Goal: Task Accomplishment & Management: Complete application form

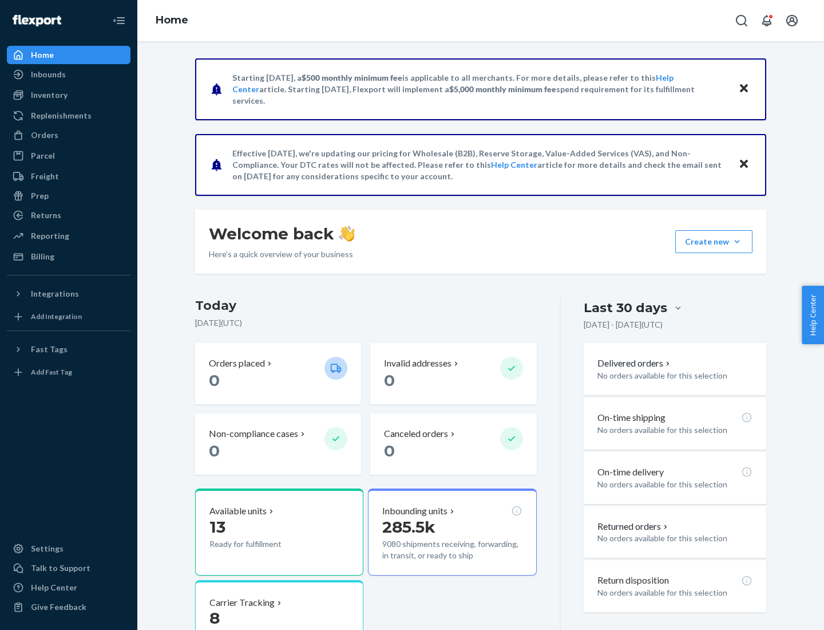
click at [737, 242] on button "Create new Create new inbound Create new order Create new product" at bounding box center [714, 241] width 77 height 23
click at [69, 74] on div "Inbounds" at bounding box center [68, 74] width 121 height 16
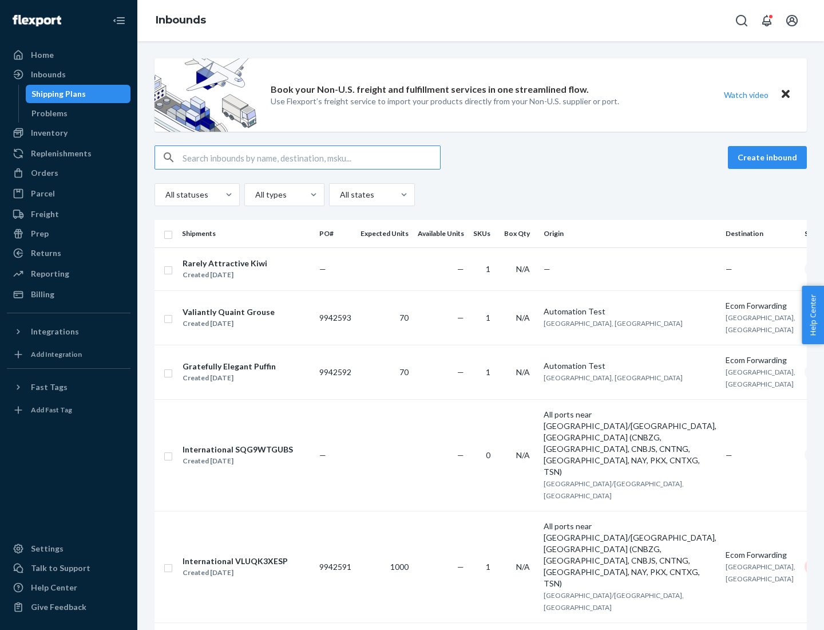
click at [769, 157] on button "Create inbound" at bounding box center [767, 157] width 79 height 23
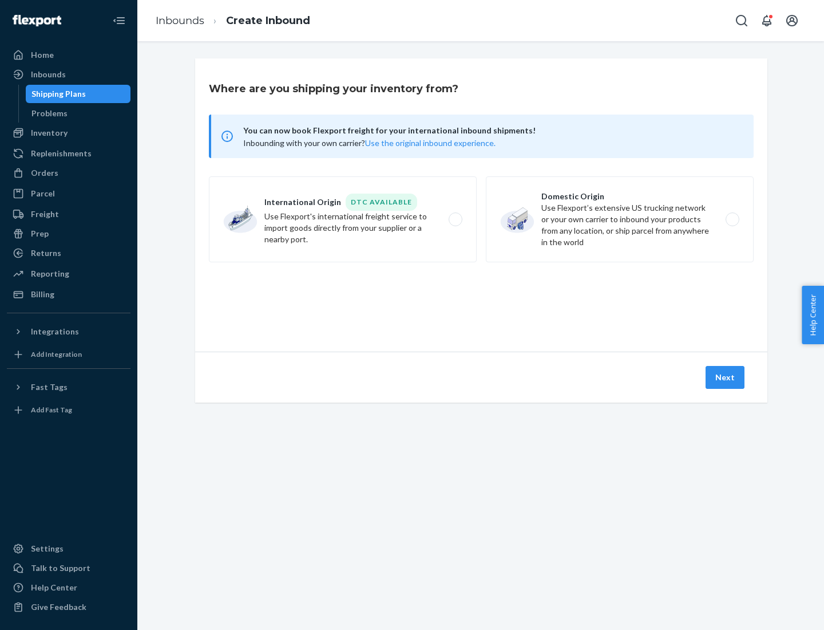
click at [620, 219] on label "Domestic Origin Use Flexport’s extensive US trucking network or your own carrie…" at bounding box center [620, 219] width 268 height 86
click at [732, 219] on input "Domestic Origin Use Flexport’s extensive US trucking network or your own carrie…" at bounding box center [735, 219] width 7 height 7
radio input "true"
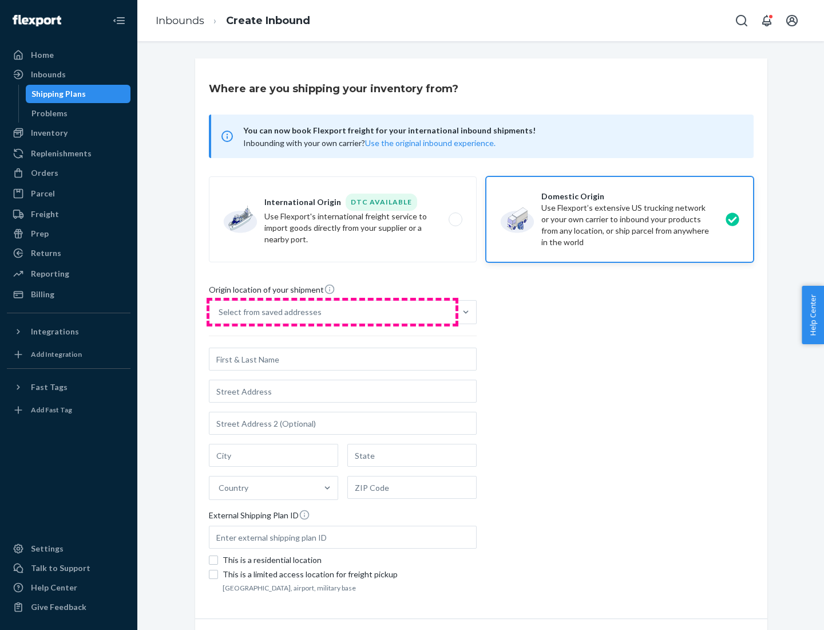
click at [333, 312] on div "Select from saved addresses" at bounding box center [333, 312] width 246 height 23
click at [220, 312] on input "Select from saved addresses" at bounding box center [219, 311] width 1 height 11
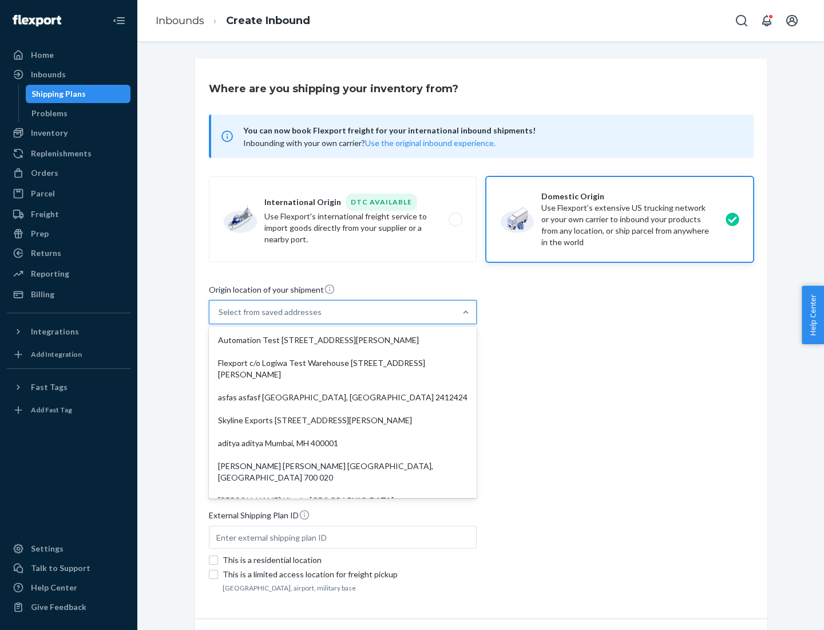
scroll to position [5, 0]
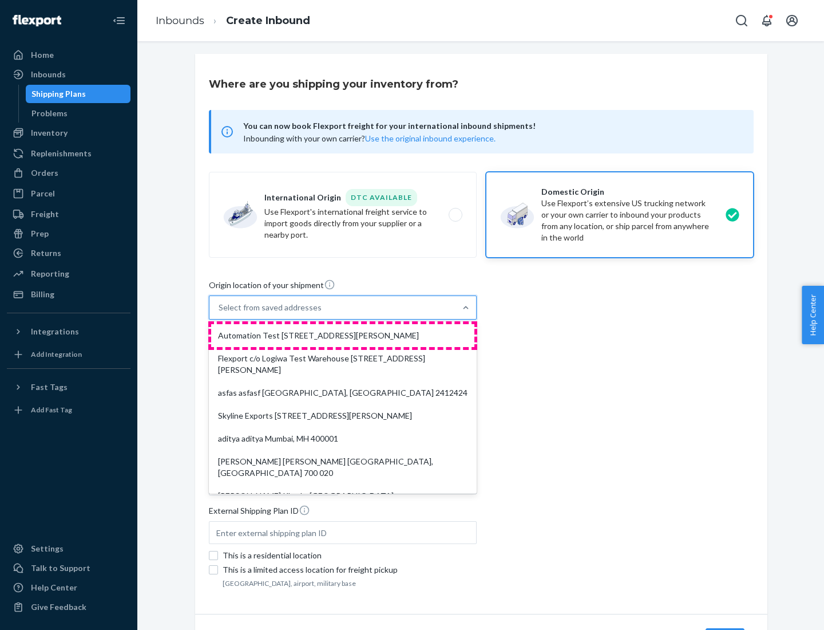
click at [343, 335] on div "Automation Test [STREET_ADDRESS][PERSON_NAME]" at bounding box center [342, 335] width 263 height 23
click at [220, 313] on input "option Automation Test [STREET_ADDRESS][PERSON_NAME]. 9 results available. Use …" at bounding box center [219, 307] width 1 height 11
type input "Automation Test"
type input "9th Floor"
type input "[GEOGRAPHIC_DATA]"
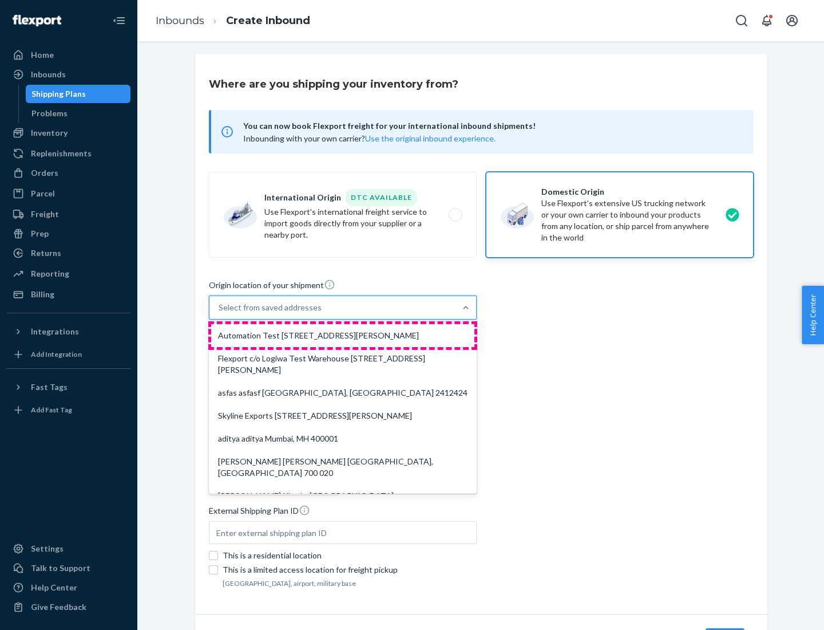
type input "CA"
type input "94104"
type input "[STREET_ADDRESS][PERSON_NAME]"
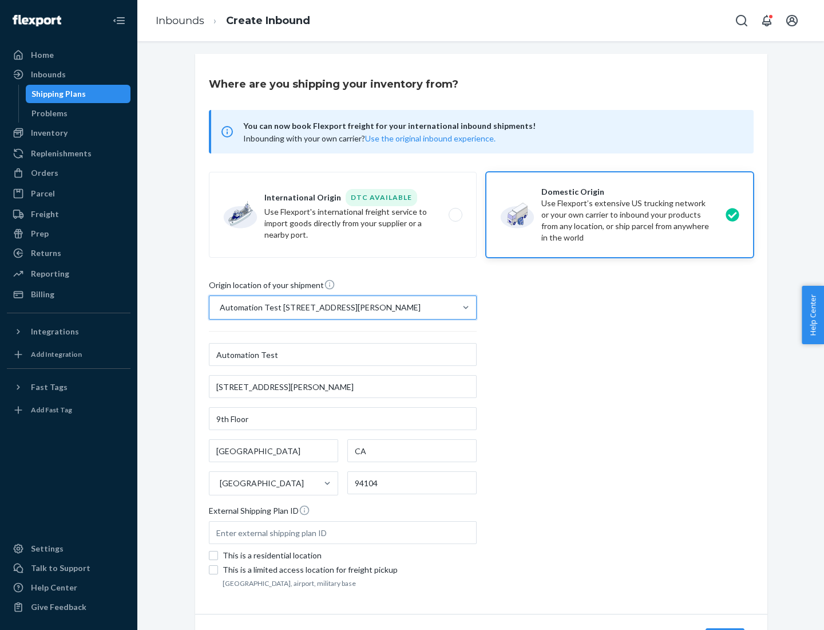
scroll to position [67, 0]
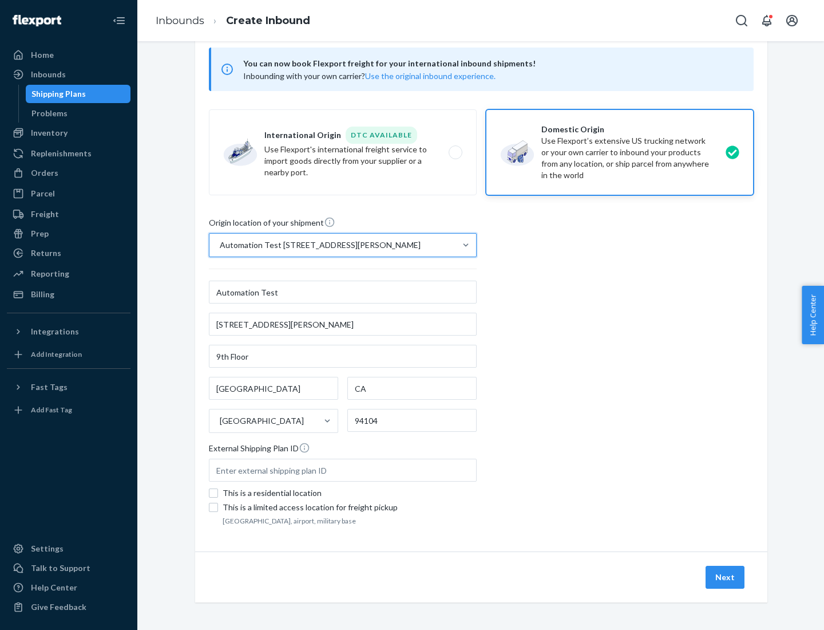
click at [726, 577] on button "Next" at bounding box center [725, 577] width 39 height 23
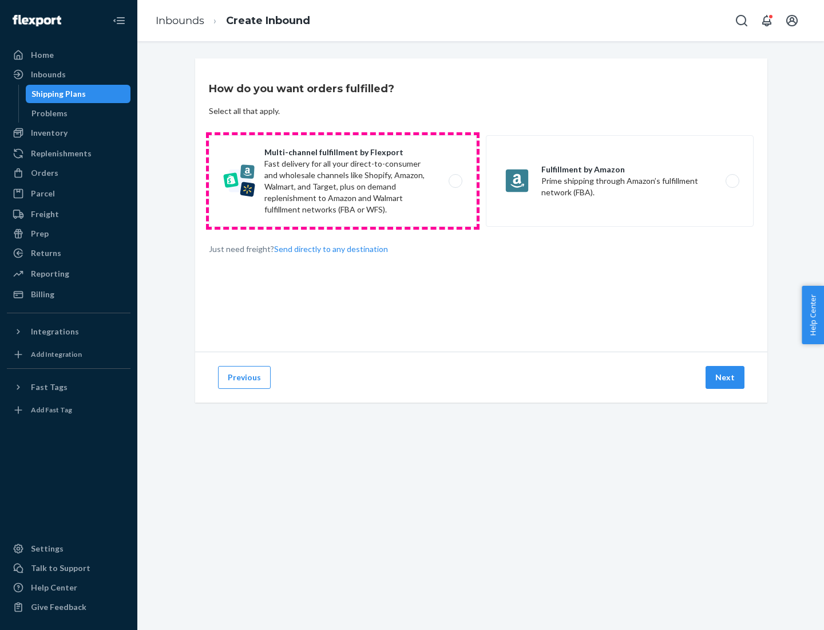
click at [343, 181] on label "Multi-channel fulfillment by Flexport Fast delivery for all your direct-to-cons…" at bounding box center [343, 181] width 268 height 92
click at [455, 181] on input "Multi-channel fulfillment by Flexport Fast delivery for all your direct-to-cons…" at bounding box center [458, 180] width 7 height 7
radio input "true"
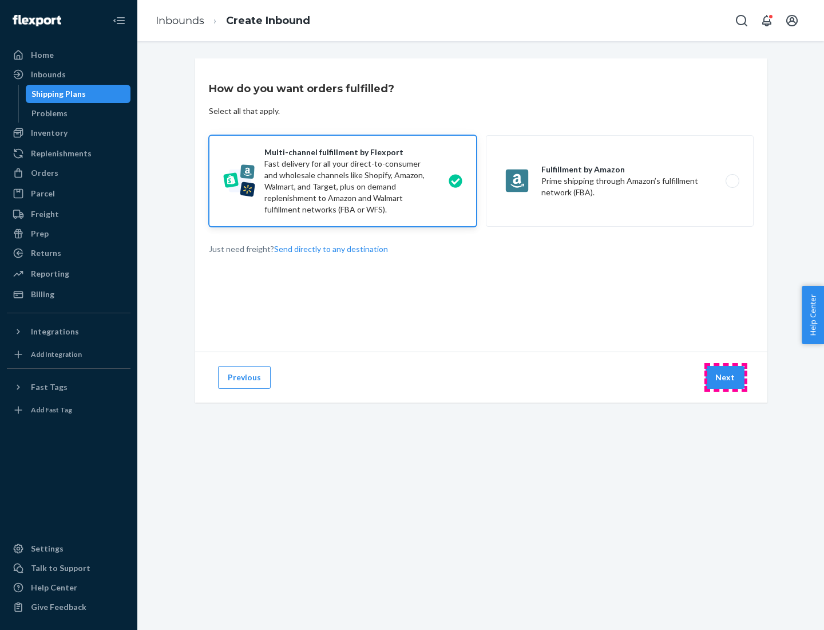
click at [726, 377] on button "Next" at bounding box center [725, 377] width 39 height 23
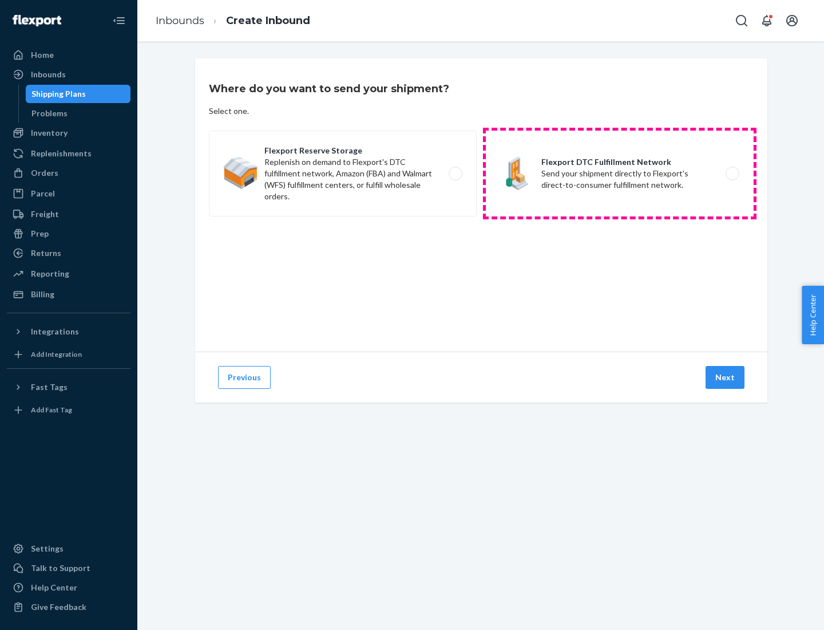
click at [620, 173] on label "Flexport DTC Fulfillment Network Send your shipment directly to Flexport's dire…" at bounding box center [620, 174] width 268 height 86
click at [732, 173] on input "Flexport DTC Fulfillment Network Send your shipment directly to Flexport's dire…" at bounding box center [735, 173] width 7 height 7
radio input "true"
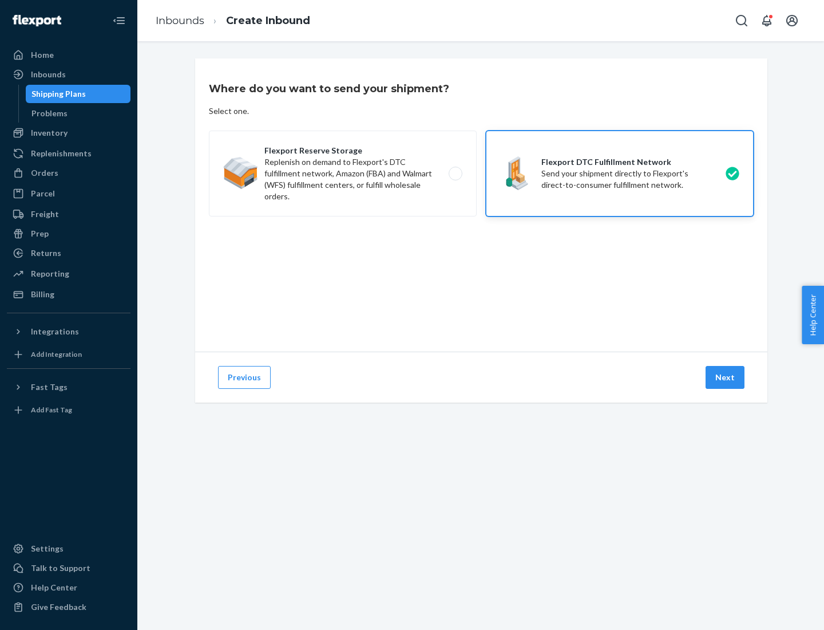
click at [726, 377] on button "Next" at bounding box center [725, 377] width 39 height 23
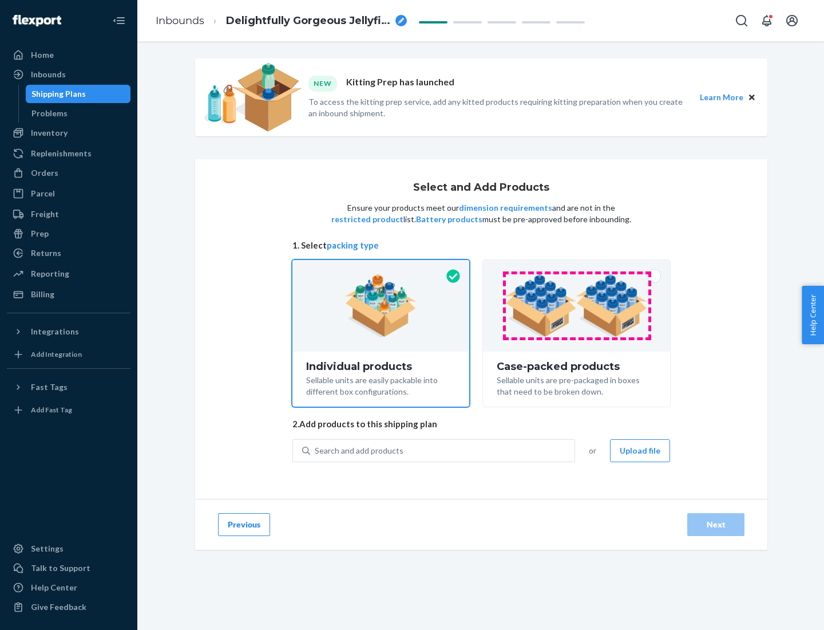
click at [577, 306] on img at bounding box center [577, 305] width 143 height 63
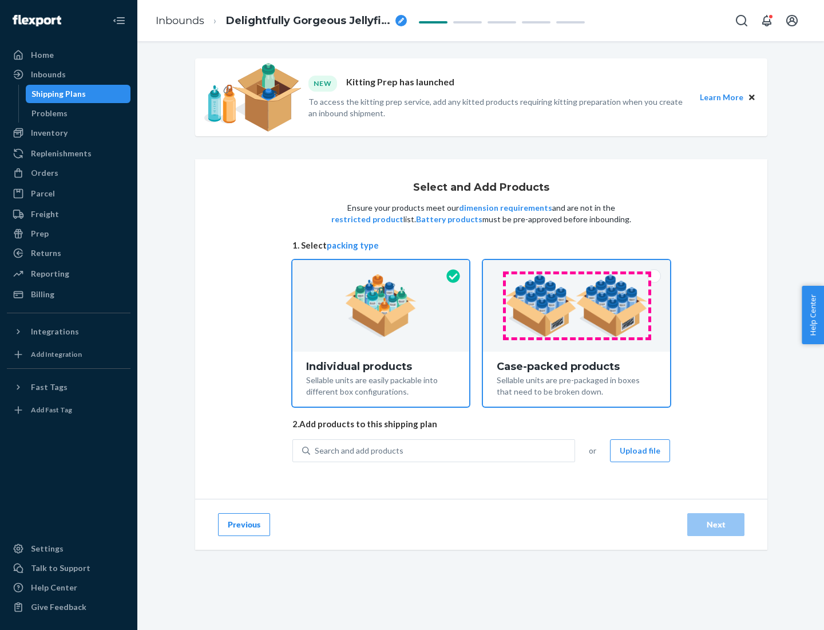
click at [577, 267] on input "Case-packed products Sellable units are pre-packaged in boxes that need to be b…" at bounding box center [576, 263] width 7 height 7
radio input "true"
radio input "false"
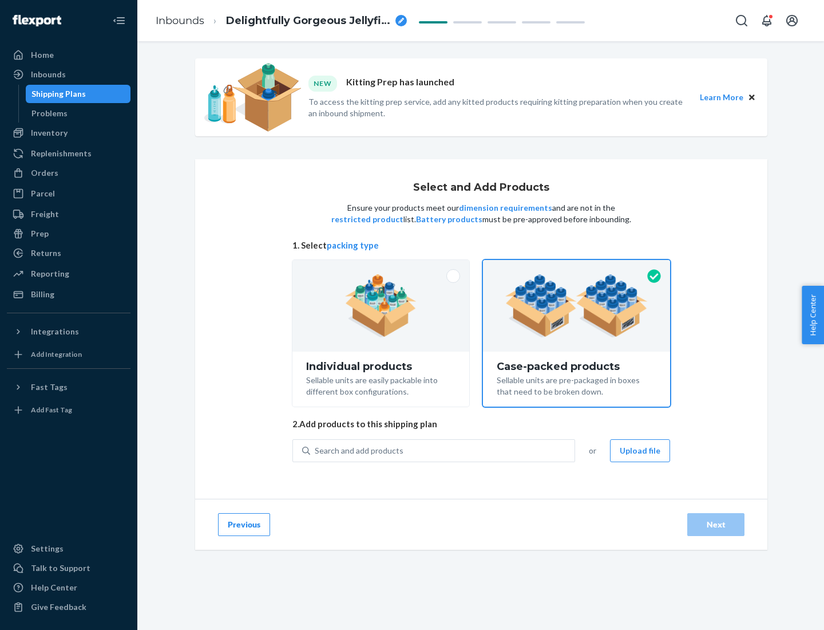
click at [443, 450] on div "Search and add products" at bounding box center [442, 450] width 265 height 21
click at [316, 450] on input "Search and add products" at bounding box center [315, 450] width 1 height 11
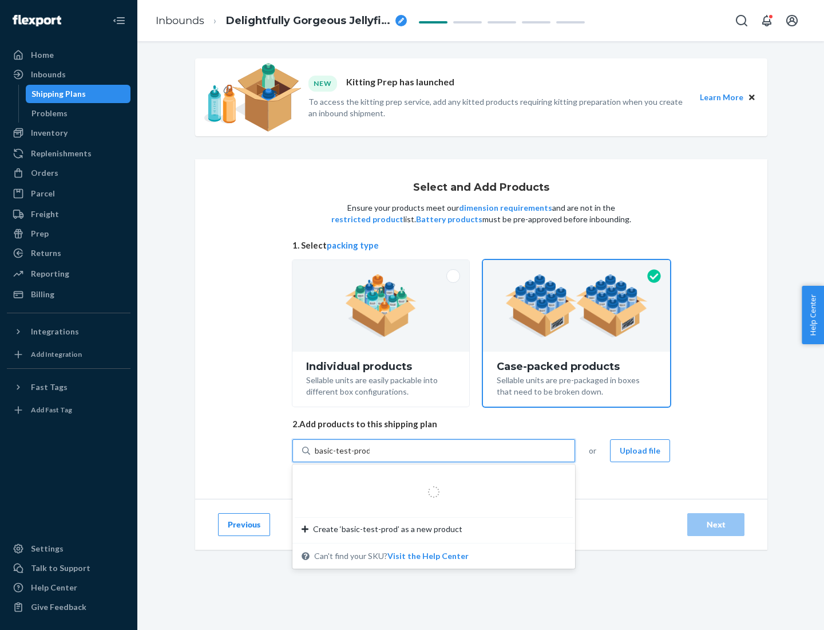
type input "basic-test-product-1"
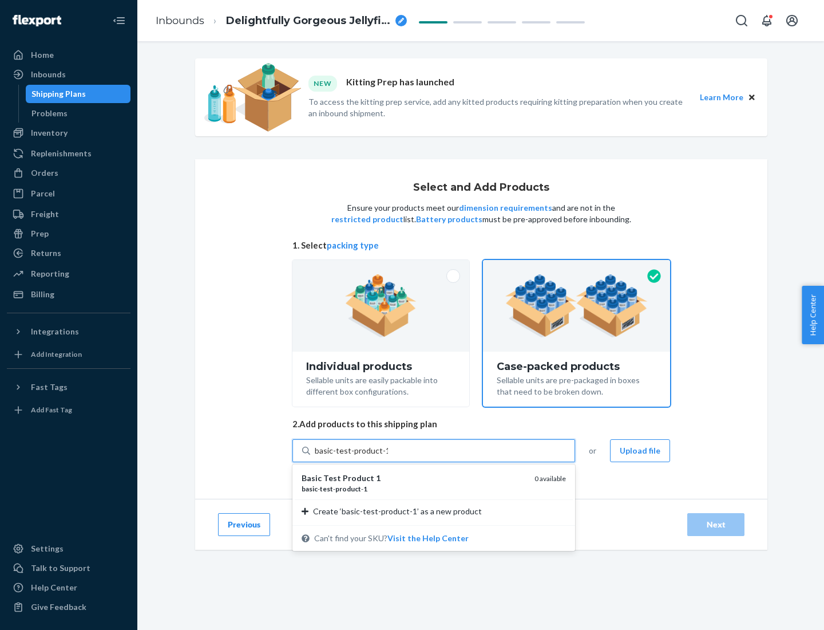
click at [414, 488] on div "basic - test - product - 1" at bounding box center [414, 489] width 224 height 10
click at [388, 456] on input "basic-test-product-1" at bounding box center [351, 450] width 73 height 11
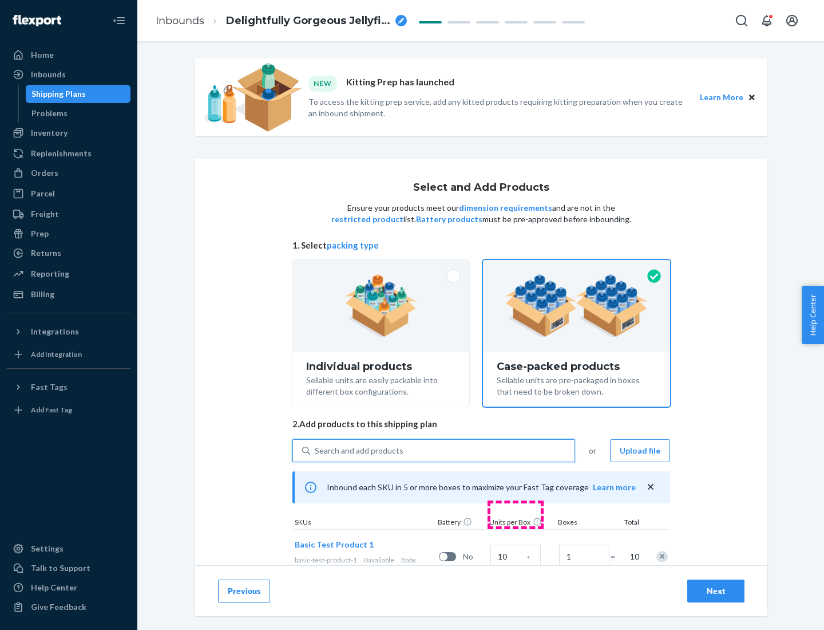
scroll to position [41, 0]
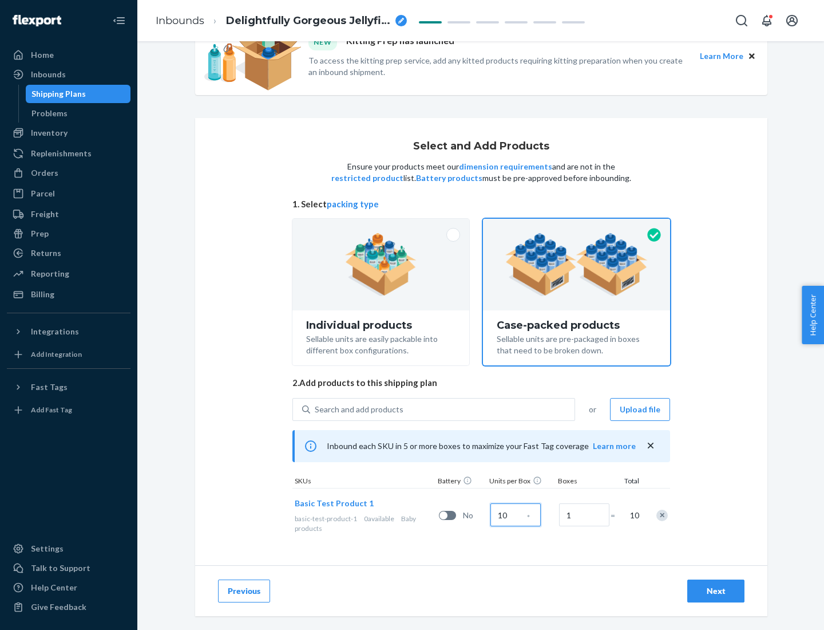
type input "10"
type input "7"
click at [716, 591] on div "Next" at bounding box center [716, 590] width 38 height 11
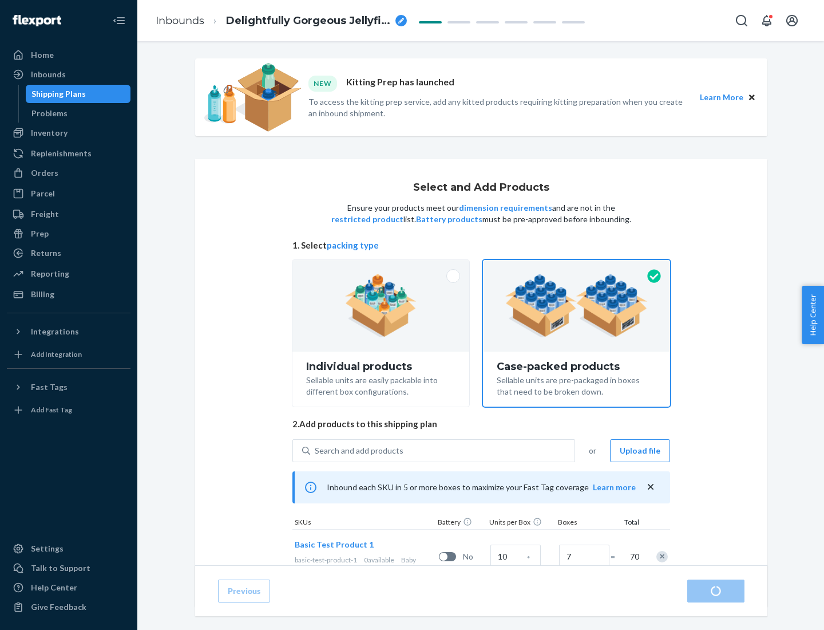
radio input "true"
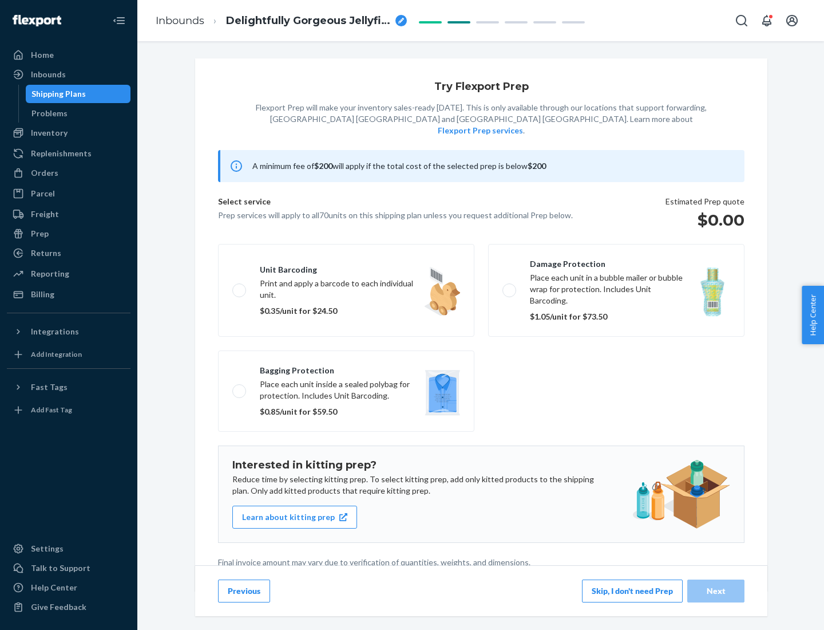
scroll to position [3, 0]
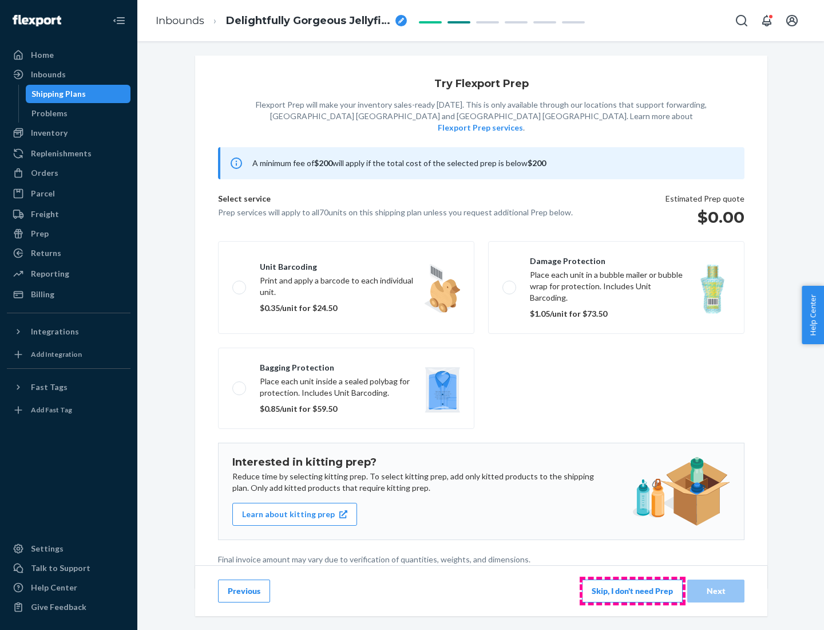
click at [633, 590] on button "Skip, I don't need Prep" at bounding box center [632, 590] width 101 height 23
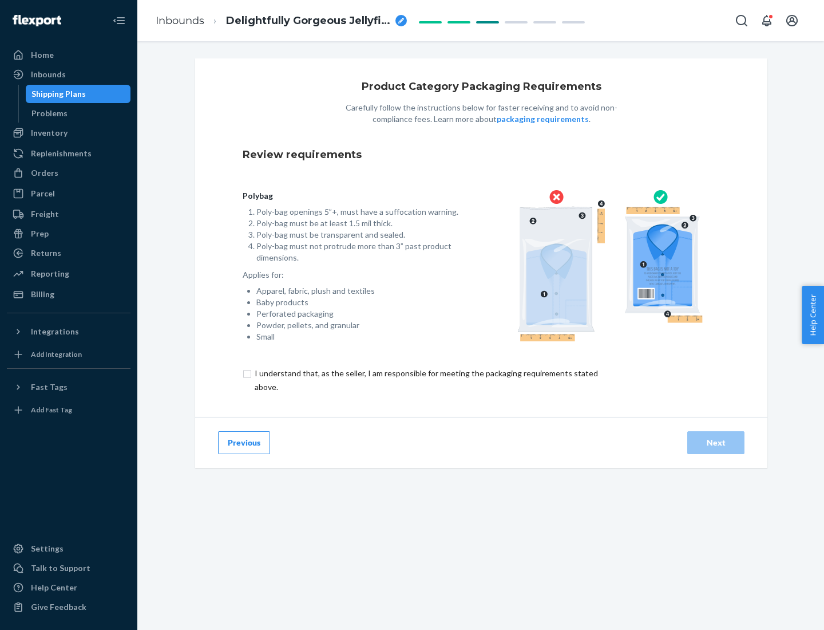
click at [425, 380] on input "checkbox" at bounding box center [433, 379] width 381 height 27
checkbox input "true"
click at [716, 442] on div "Next" at bounding box center [716, 442] width 38 height 11
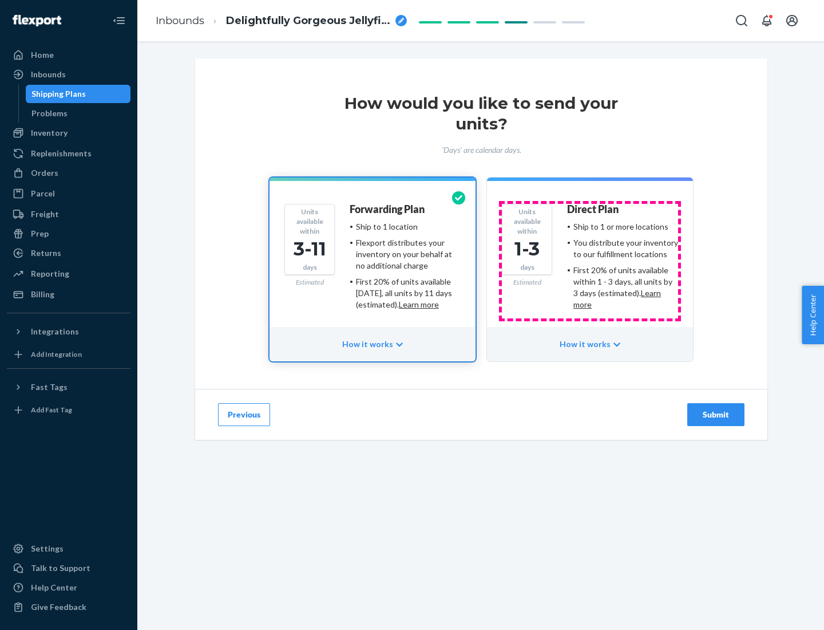
click at [590, 261] on ul "Ship to 1 or more locations You distribute your inventory to our fulfillment lo…" at bounding box center [622, 265] width 111 height 89
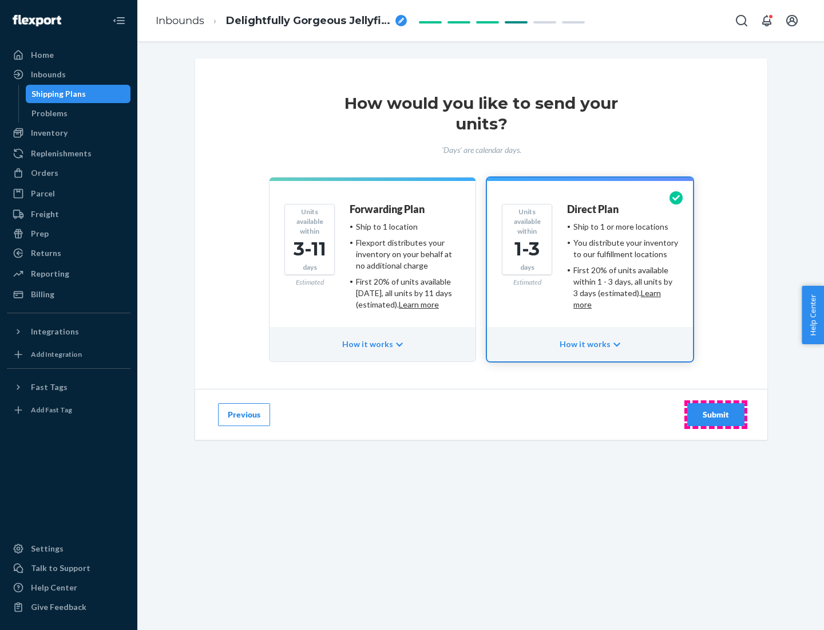
click at [716, 414] on div "Submit" at bounding box center [716, 414] width 38 height 11
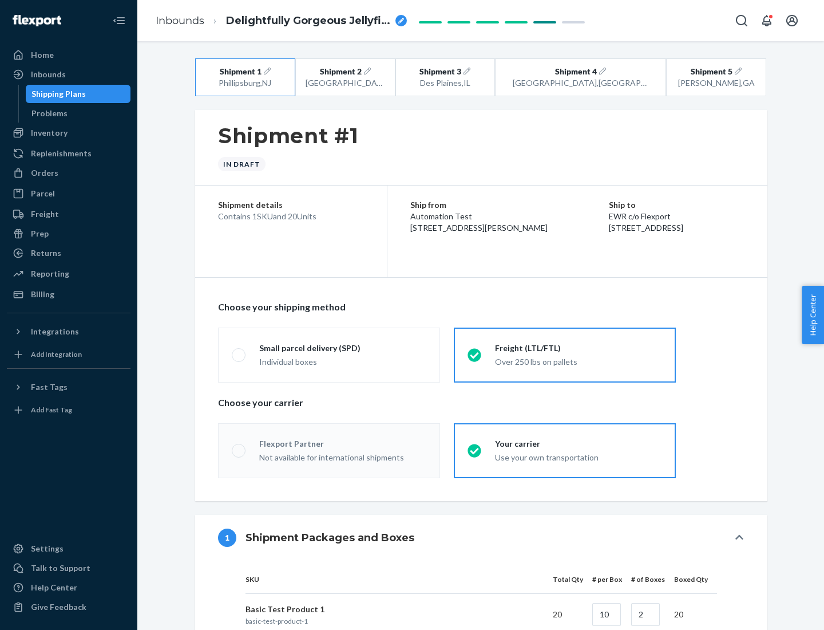
radio input "true"
radio input "false"
radio input "true"
radio input "false"
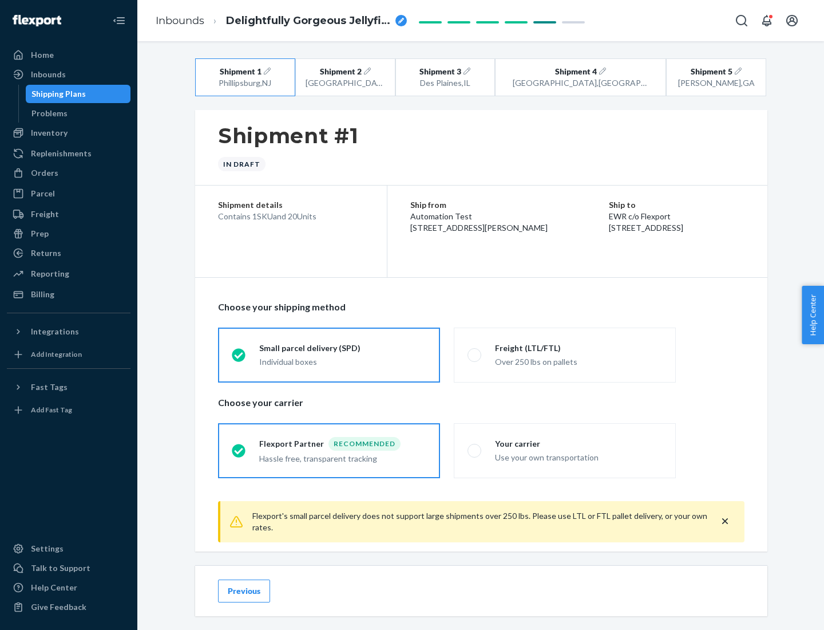
scroll to position [13, 0]
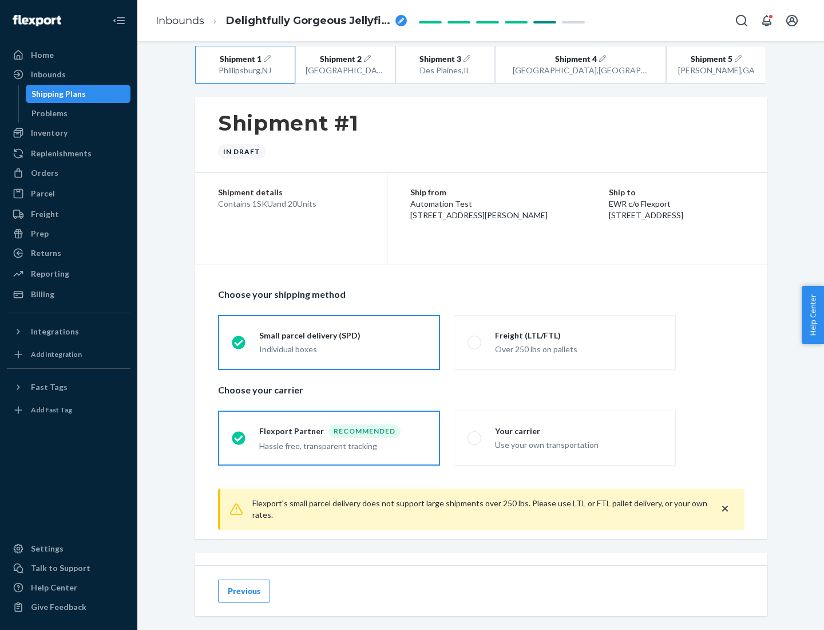
click at [579, 335] on div "Freight (LTL/FTL)" at bounding box center [578, 335] width 167 height 11
click at [475, 338] on input "Freight (LTL/FTL) Over 250 lbs on pallets" at bounding box center [471, 341] width 7 height 7
radio input "true"
radio input "false"
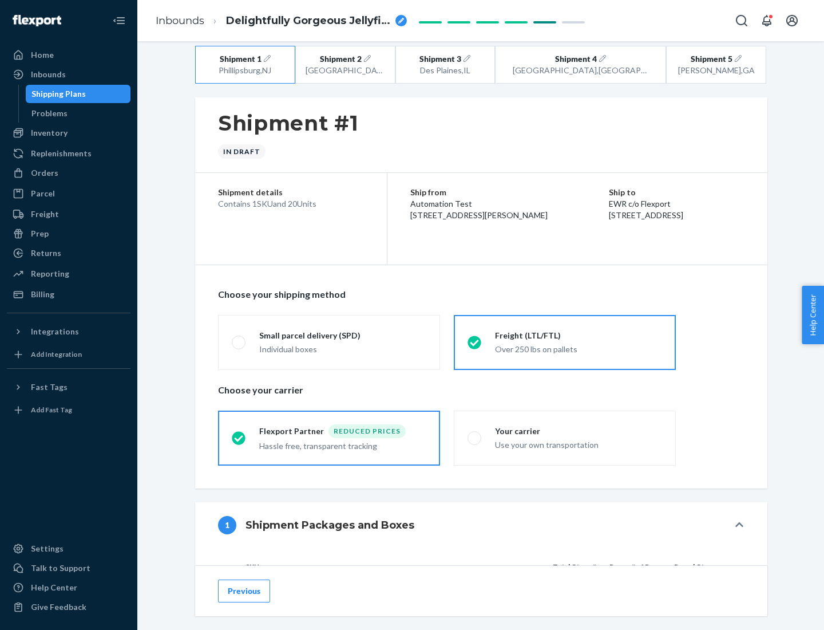
scroll to position [108, 0]
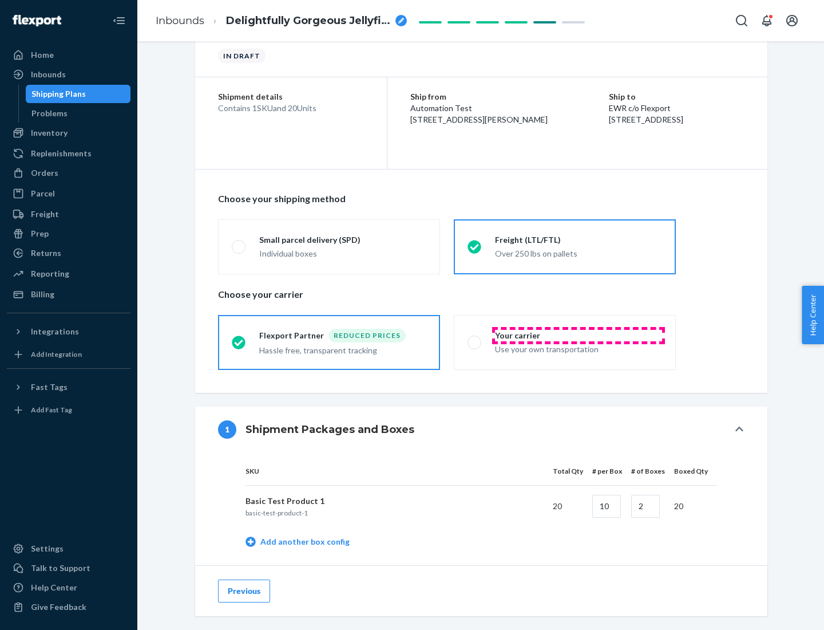
click at [579, 335] on div "Your carrier" at bounding box center [578, 335] width 167 height 11
click at [475, 338] on input "Your carrier Use your own transportation" at bounding box center [471, 341] width 7 height 7
radio input "true"
radio input "false"
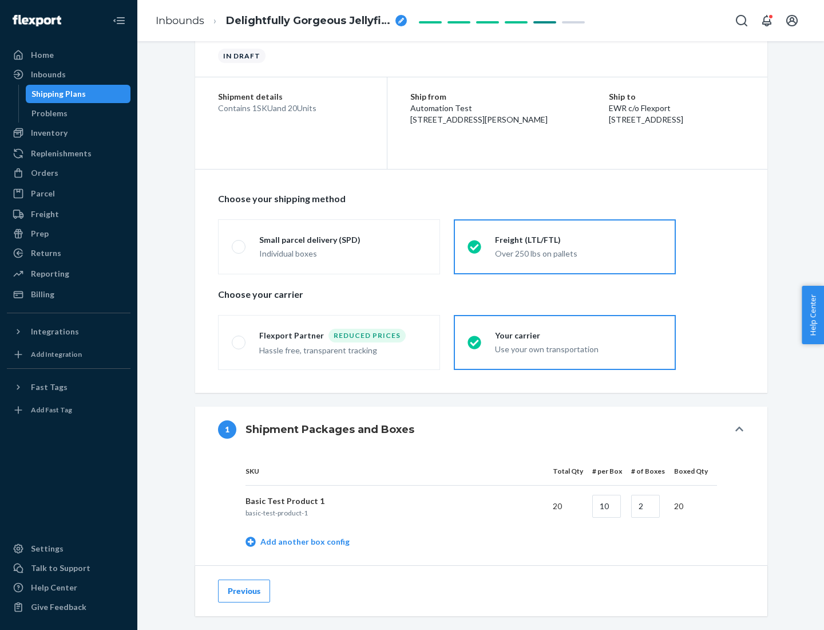
scroll to position [362, 0]
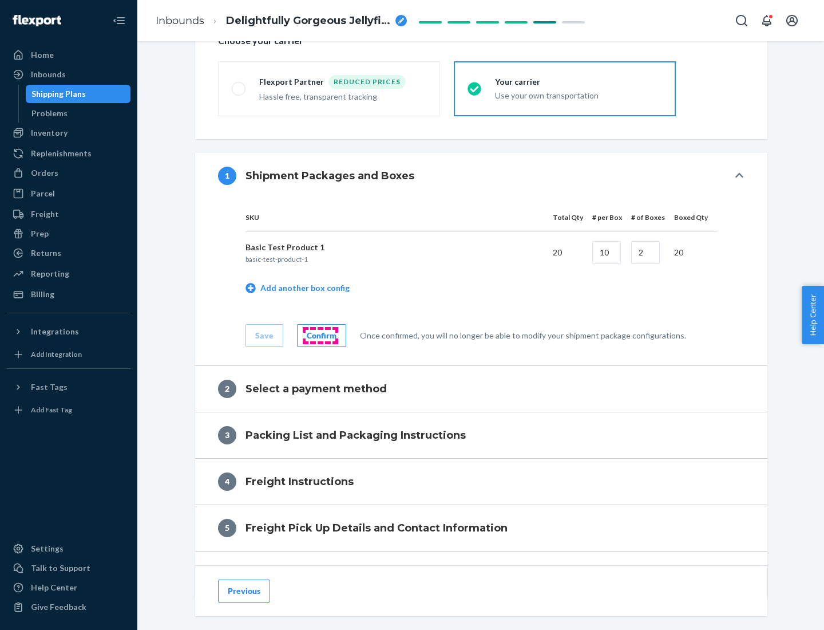
click at [320, 335] on div "Confirm" at bounding box center [322, 335] width 30 height 11
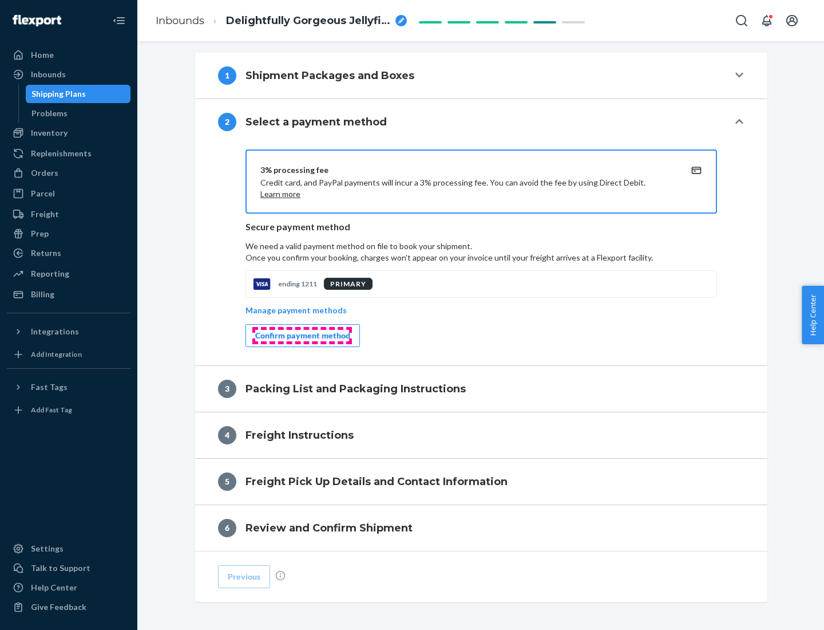
click at [302, 335] on div "Confirm payment method" at bounding box center [302, 335] width 95 height 11
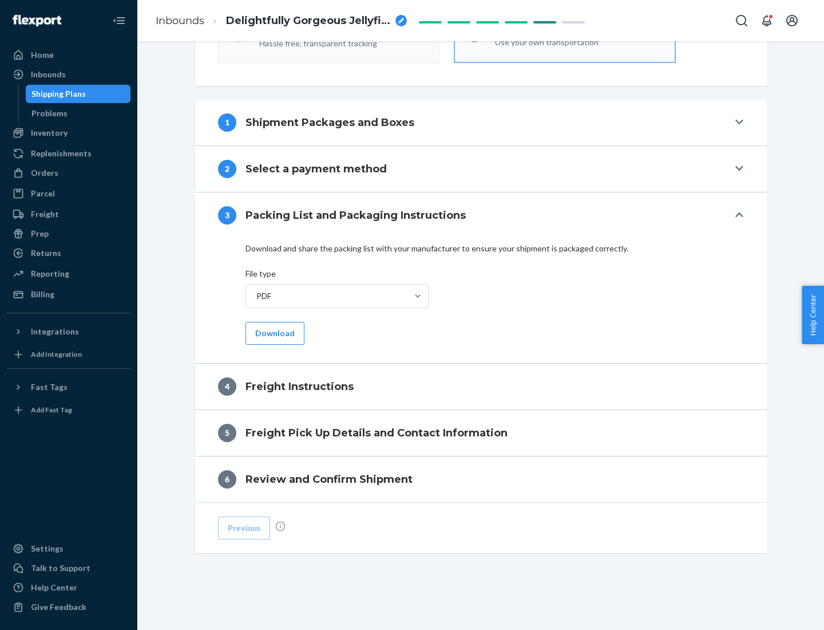
scroll to position [413, 0]
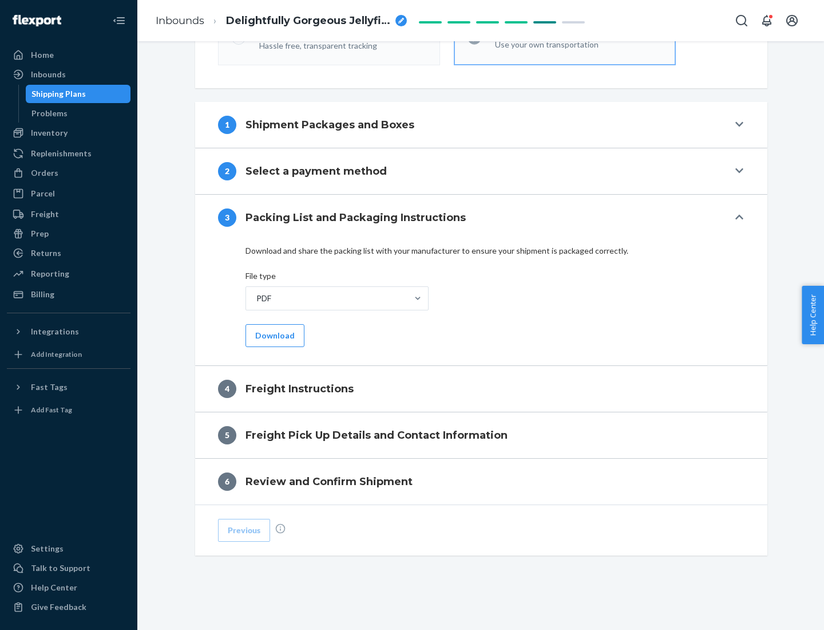
click at [274, 335] on button "Download" at bounding box center [275, 335] width 59 height 23
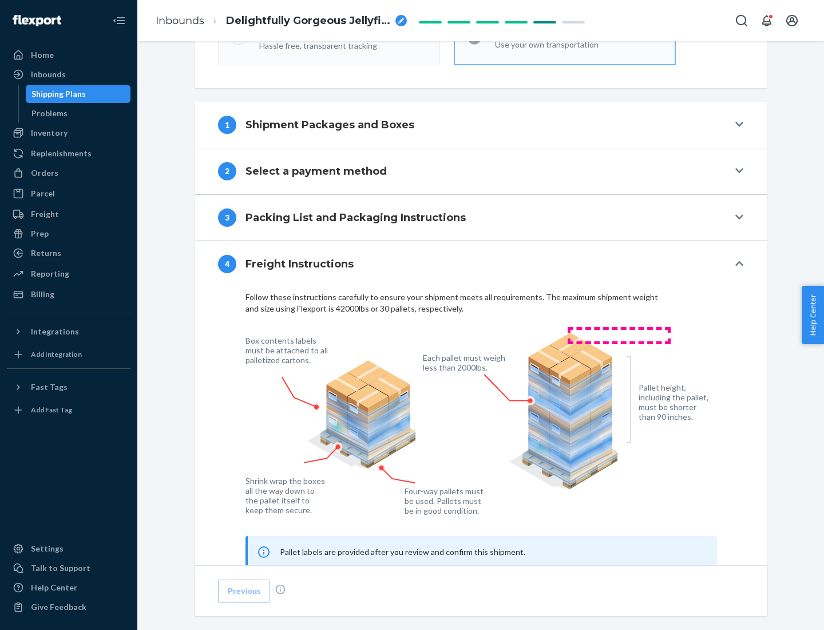
scroll to position [692, 0]
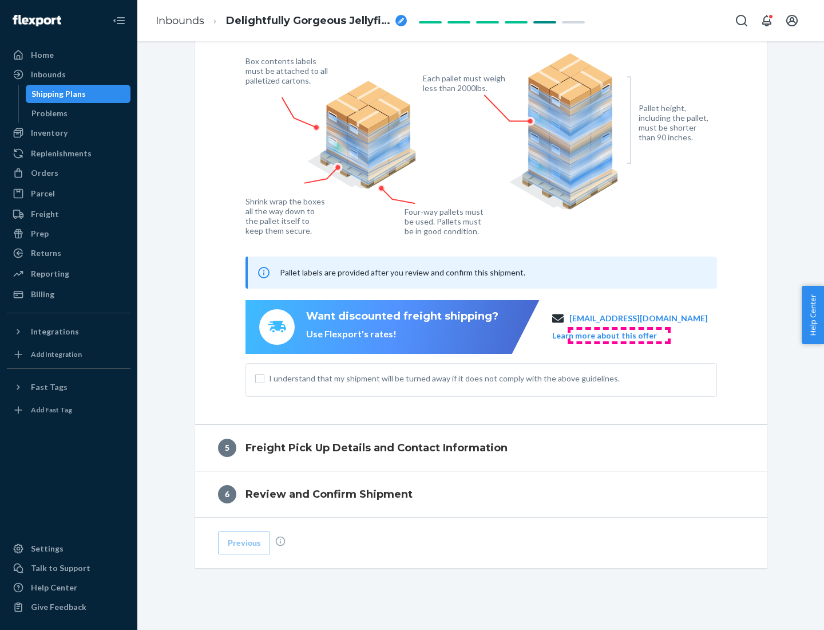
click at [619, 335] on button "Learn more about this offer" at bounding box center [604, 335] width 105 height 11
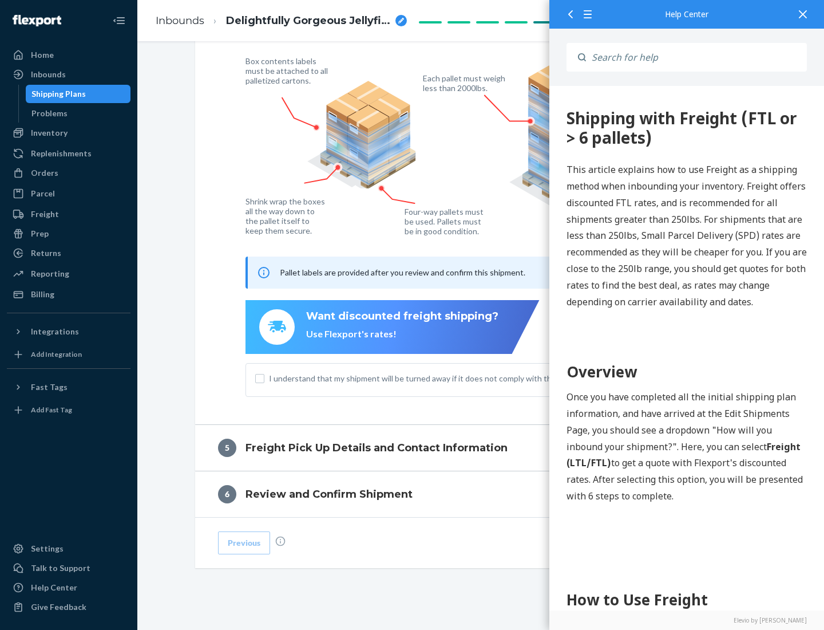
scroll to position [0, 0]
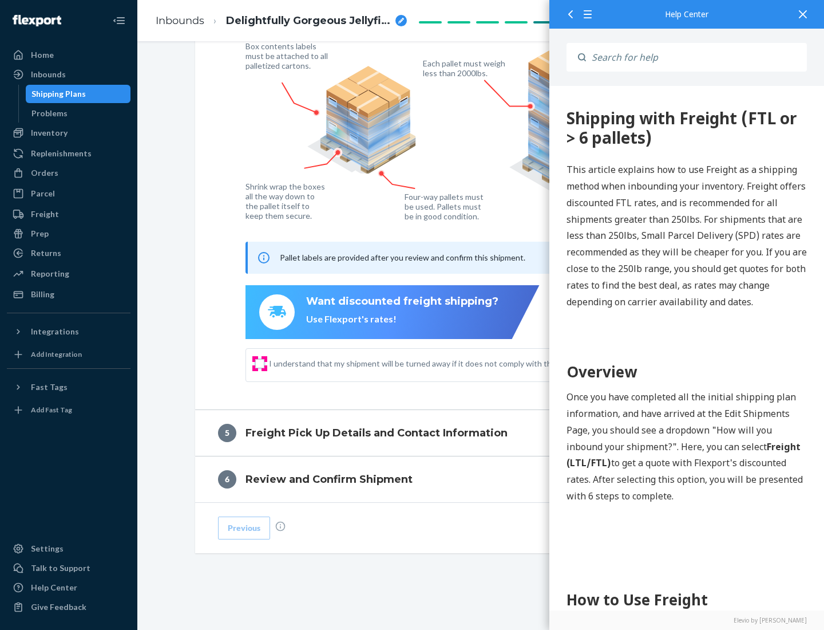
click at [260, 363] on input "I understand that my shipment will be turned away if it does not comply with th…" at bounding box center [259, 363] width 9 height 9
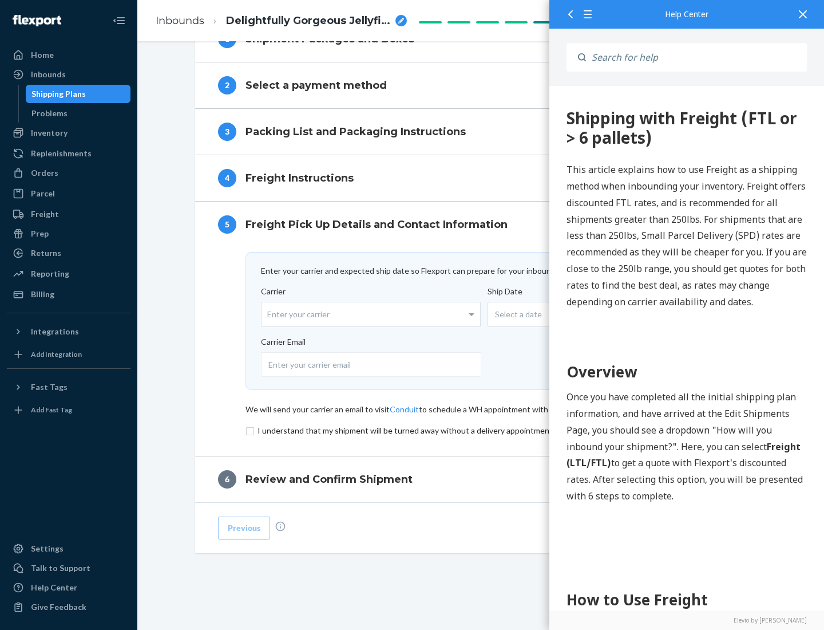
scroll to position [499, 0]
click at [481, 430] on input "checkbox" at bounding box center [482, 431] width 472 height 14
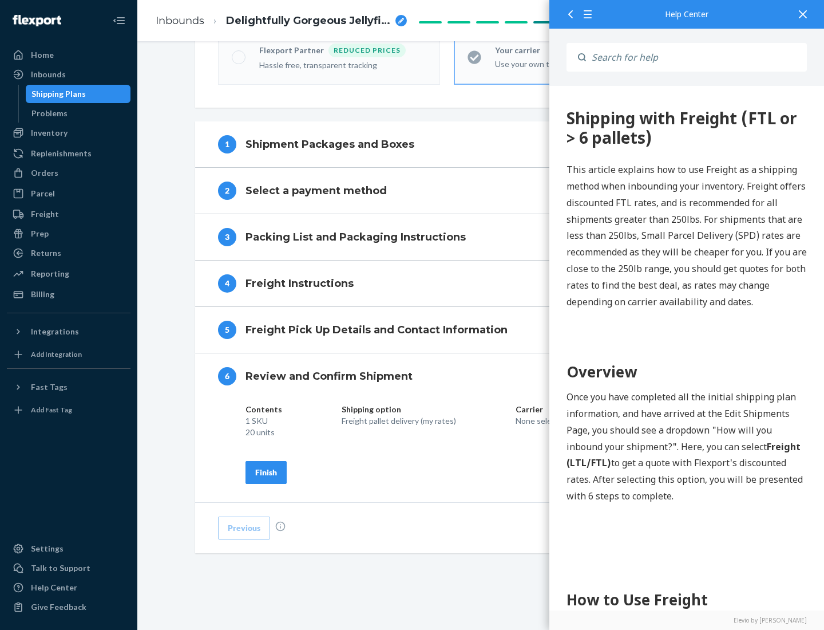
scroll to position [393, 0]
click at [266, 472] on div "Finish" at bounding box center [266, 472] width 22 height 11
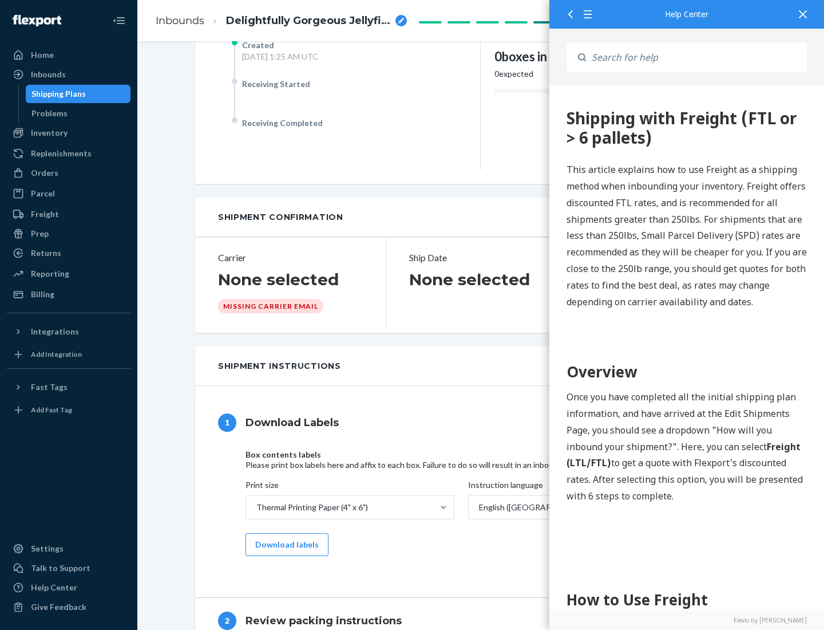
scroll to position [0, 0]
